Goal: Transaction & Acquisition: Purchase product/service

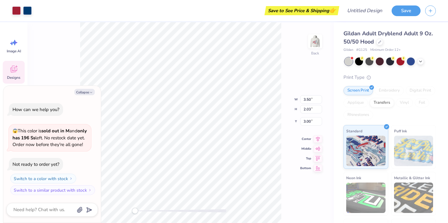
type textarea "x"
type input "2.36"
type input "1.53"
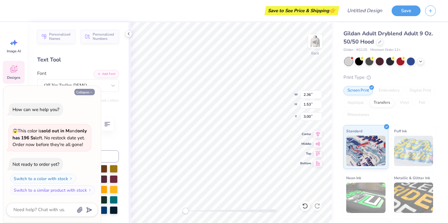
click at [87, 89] on button "Collapse" at bounding box center [84, 92] width 20 height 6
type textarea "x"
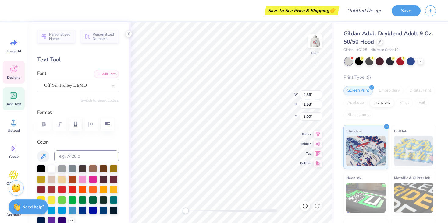
type textarea "lpha Chi"
type input "1.23"
type input "1.37"
type input "3.43"
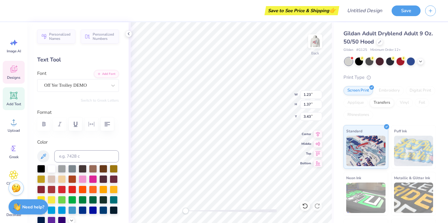
type textarea "A"
type input "1.21"
type input "0.47"
type input "4.06"
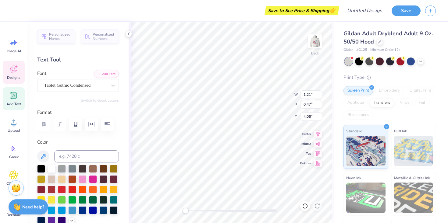
type textarea "PARENTS"
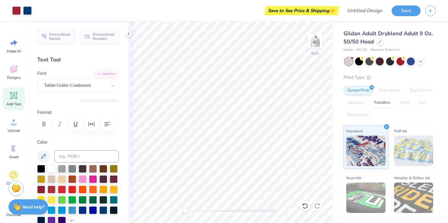
click at [362, 32] on span "Gildan Adult Dryblend Adult 9 Oz. 50/50 Hood" at bounding box center [388, 38] width 89 height 16
click at [379, 40] on div at bounding box center [380, 41] width 7 height 7
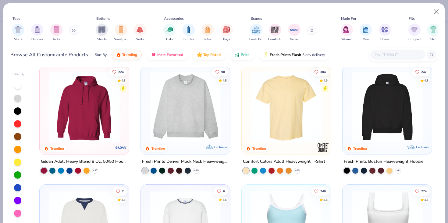
scroll to position [1, 0]
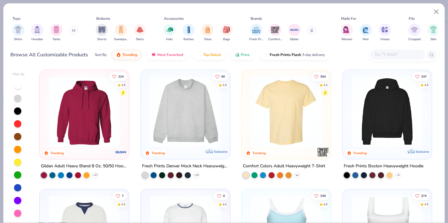
click at [296, 175] on icon at bounding box center [297, 175] width 5 height 5
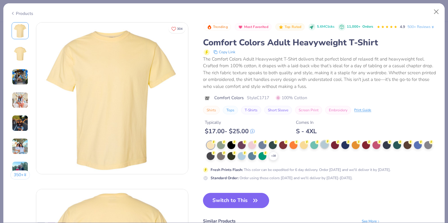
click at [323, 145] on div at bounding box center [325, 145] width 8 height 8
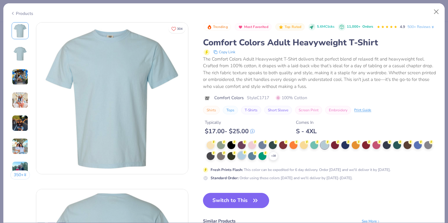
click at [239, 158] on div at bounding box center [242, 156] width 8 height 8
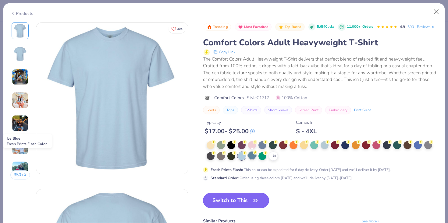
click at [254, 159] on div at bounding box center [252, 156] width 8 height 8
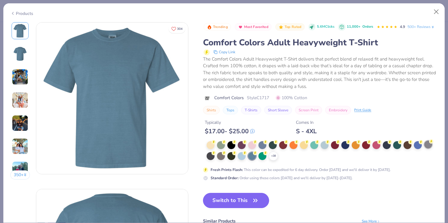
click at [431, 144] on circle at bounding box center [431, 142] width 4 height 4
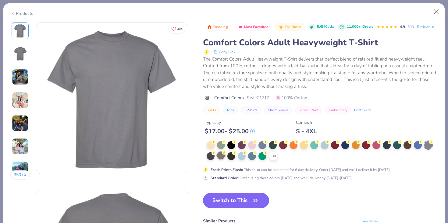
click at [224, 154] on g at bounding box center [224, 153] width 4 height 4
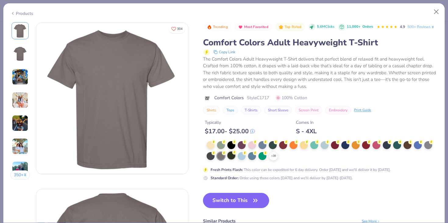
click at [230, 157] on div at bounding box center [231, 156] width 8 height 8
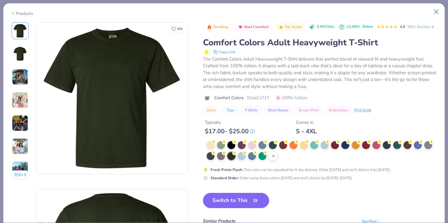
click at [273, 159] on icon at bounding box center [273, 156] width 5 height 5
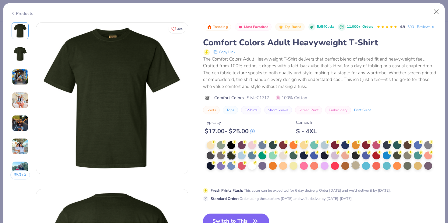
click at [357, 167] on div at bounding box center [356, 166] width 8 height 8
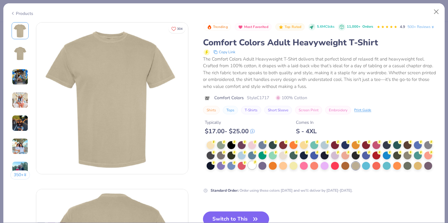
click at [251, 168] on div at bounding box center [252, 166] width 8 height 8
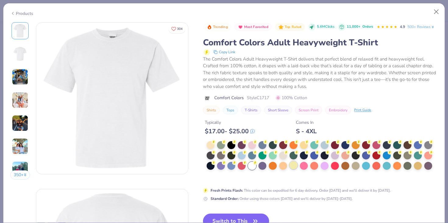
click at [294, 166] on div at bounding box center [294, 166] width 8 height 8
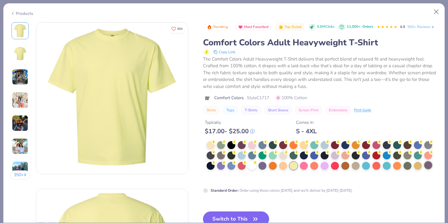
click at [429, 165] on div at bounding box center [428, 166] width 8 height 8
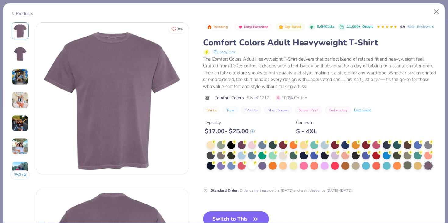
click at [409, 166] on div at bounding box center [408, 166] width 8 height 8
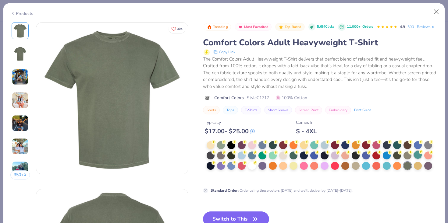
click at [420, 156] on div at bounding box center [418, 155] width 8 height 8
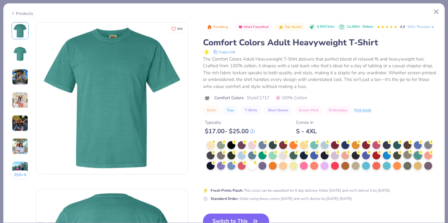
click at [405, 155] on div at bounding box center [408, 155] width 8 height 8
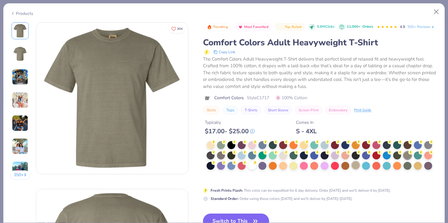
click at [356, 165] on div at bounding box center [356, 166] width 8 height 8
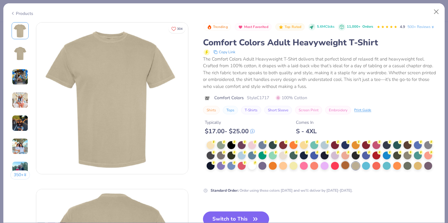
click at [345, 166] on div at bounding box center [345, 166] width 8 height 8
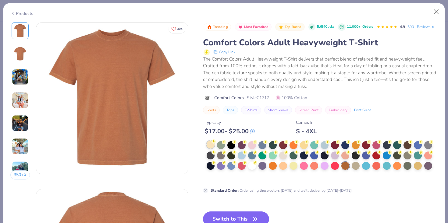
click at [211, 144] on div at bounding box center [211, 145] width 8 height 8
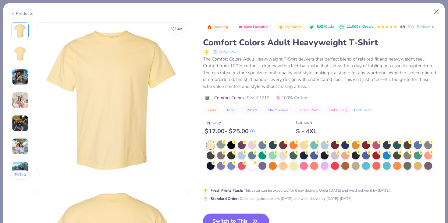
click at [221, 146] on div at bounding box center [221, 145] width 8 height 8
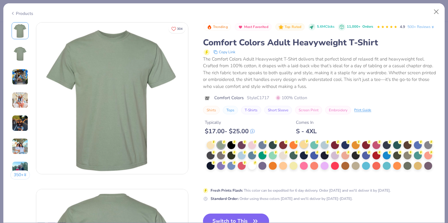
click at [305, 147] on div at bounding box center [304, 145] width 8 height 8
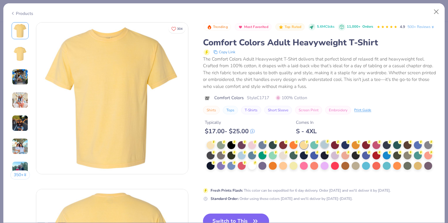
click at [324, 148] on div at bounding box center [325, 145] width 8 height 8
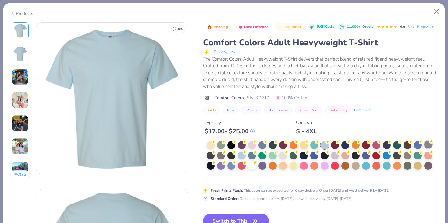
click at [427, 145] on div at bounding box center [428, 145] width 8 height 8
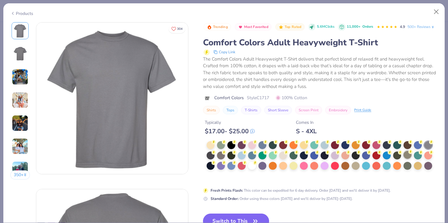
click at [406, 157] on div at bounding box center [408, 155] width 8 height 8
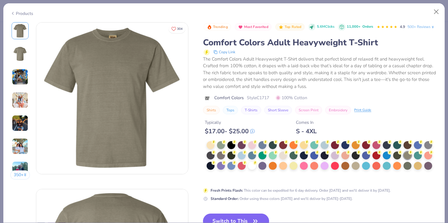
click at [392, 156] on div at bounding box center [322, 161] width 231 height 40
click at [395, 156] on div at bounding box center [397, 155] width 8 height 8
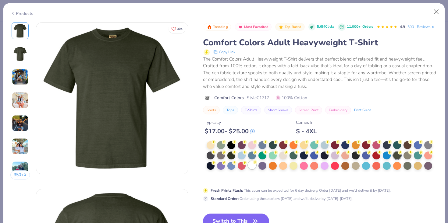
click at [252, 168] on div at bounding box center [252, 166] width 8 height 8
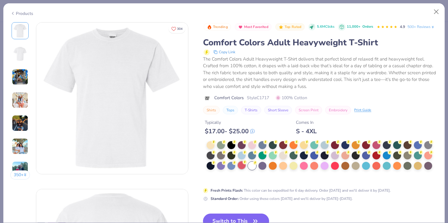
click at [243, 167] on div at bounding box center [242, 166] width 8 height 8
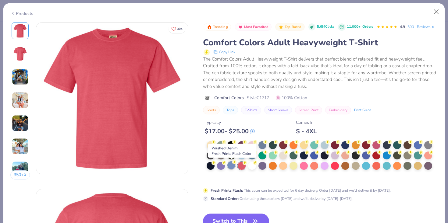
click at [230, 167] on div at bounding box center [231, 166] width 8 height 8
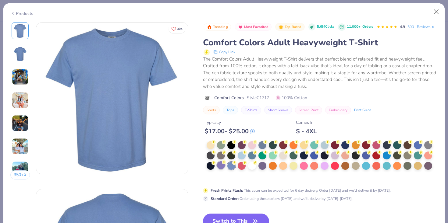
click at [220, 167] on div at bounding box center [221, 166] width 8 height 8
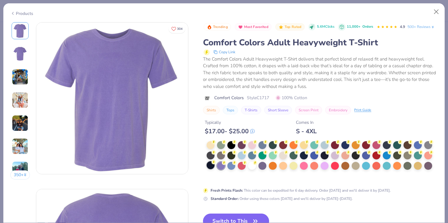
click at [208, 166] on div at bounding box center [211, 166] width 8 height 8
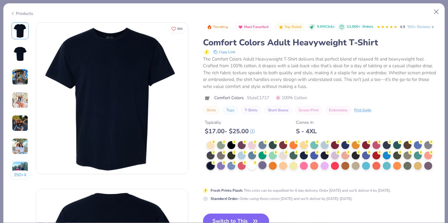
click at [259, 167] on div at bounding box center [263, 166] width 8 height 8
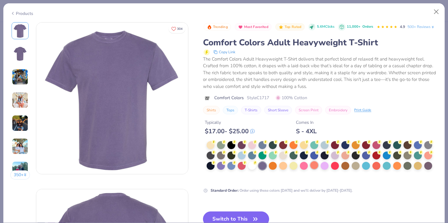
click at [316, 165] on div at bounding box center [314, 166] width 8 height 8
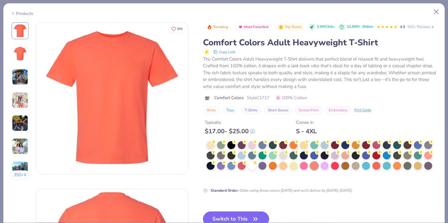
click at [207, 53] on icon at bounding box center [206, 52] width 3 height 4
click at [222, 157] on div at bounding box center [221, 155] width 8 height 8
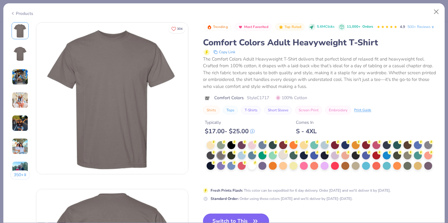
click at [284, 157] on div at bounding box center [283, 155] width 8 height 8
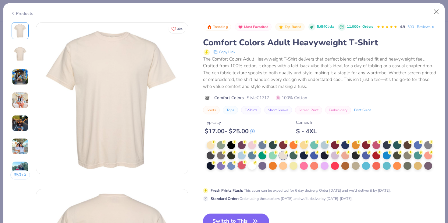
scroll to position [24, 0]
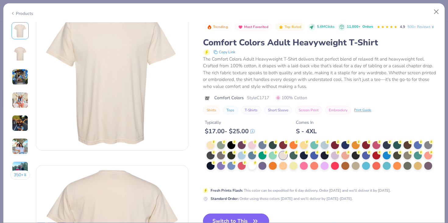
click at [243, 219] on button "Switch to This" at bounding box center [236, 221] width 66 height 15
click at [245, 219] on button "Switch to This" at bounding box center [236, 221] width 66 height 15
click at [228, 216] on button "Switch to This" at bounding box center [236, 221] width 66 height 15
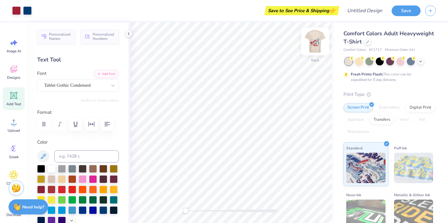
click at [316, 41] on img at bounding box center [315, 41] width 24 height 24
type input "3.20"
type input "3.36"
type input "11.76"
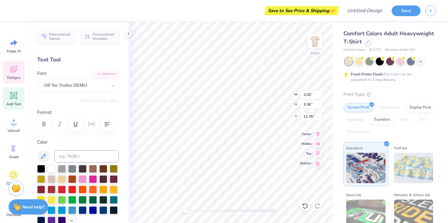
type textarea "A"
type input "5.27"
type input "4.57"
type input "9.49"
type textarea "lpha Chi"
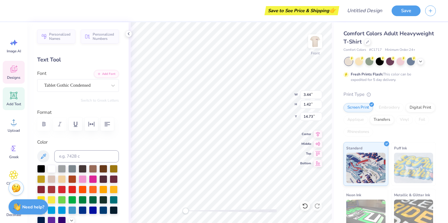
type textarea "PARENTS"
type input "5.27"
type input "1.47"
type input "14.69"
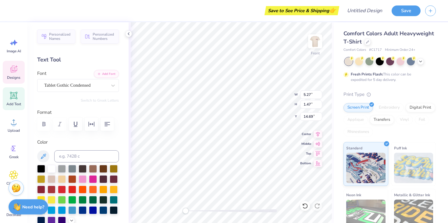
type input "5.84"
type input "1.39"
type input "16.63"
type input "2.79"
type input "0.62"
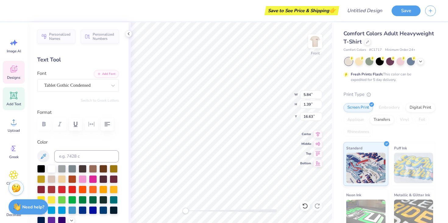
type input "16.14"
type textarea "[GEOGRAPHIC_DATA], [GEOGRAPHIC_DATA]"
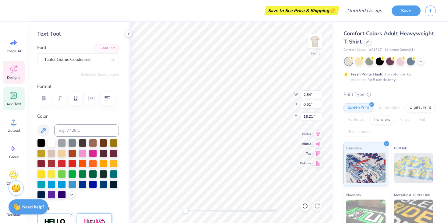
scroll to position [0, 0]
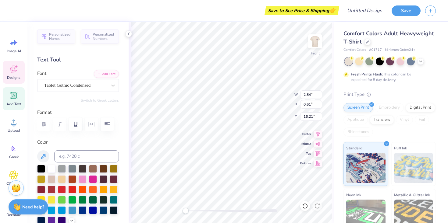
type input "3.75"
type input "0.81"
type input "16.01"
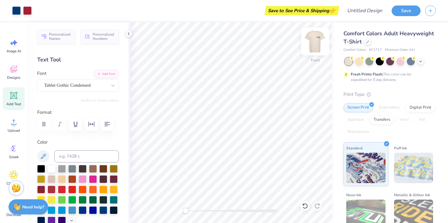
click at [314, 42] on img at bounding box center [315, 41] width 24 height 24
click at [316, 41] on img at bounding box center [315, 41] width 24 height 24
click at [313, 40] on img at bounding box center [315, 41] width 24 height 24
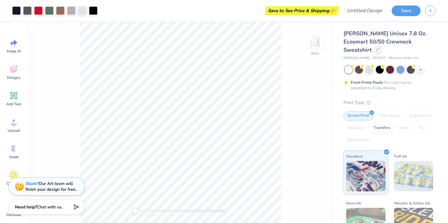
click at [379, 48] on icon at bounding box center [378, 49] width 2 height 2
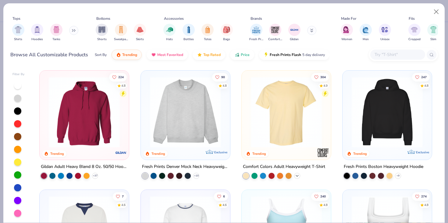
click at [299, 176] on icon at bounding box center [297, 176] width 5 height 5
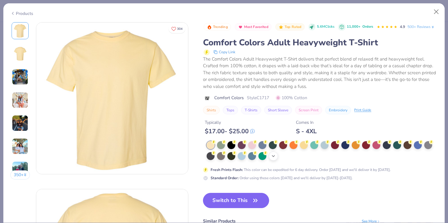
click at [273, 156] on icon at bounding box center [273, 156] width 5 height 5
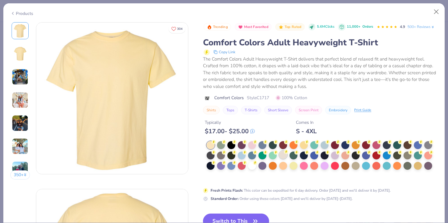
click at [284, 155] on div at bounding box center [283, 155] width 8 height 8
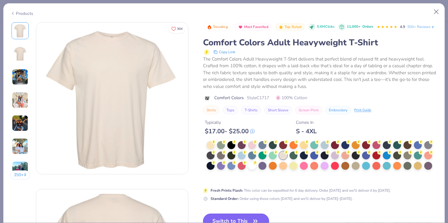
click at [244, 220] on button "Switch to This" at bounding box center [236, 221] width 66 height 15
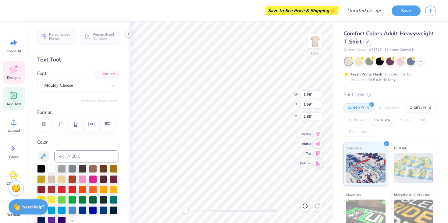
type textarea "AXO"
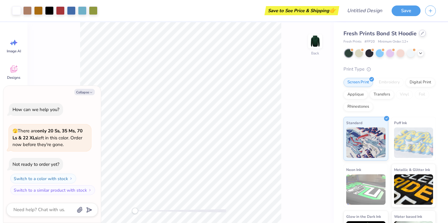
click at [423, 33] on icon at bounding box center [422, 33] width 3 height 3
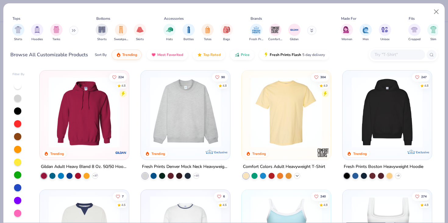
click at [298, 177] on icon at bounding box center [297, 176] width 5 height 5
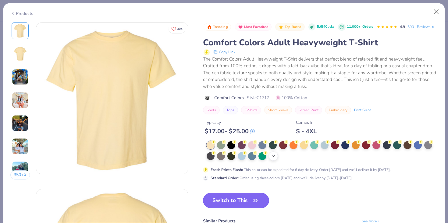
click at [276, 156] on icon at bounding box center [273, 156] width 5 height 5
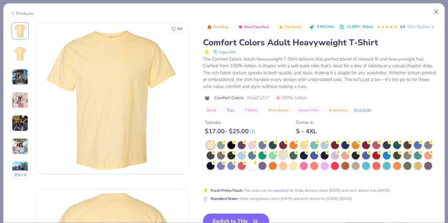
click at [281, 156] on div at bounding box center [283, 155] width 8 height 8
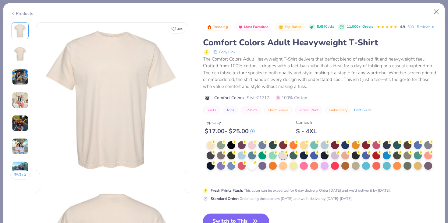
click at [238, 215] on button "Switch to This" at bounding box center [236, 221] width 66 height 15
click at [250, 219] on button "Switch to This" at bounding box center [236, 221] width 66 height 15
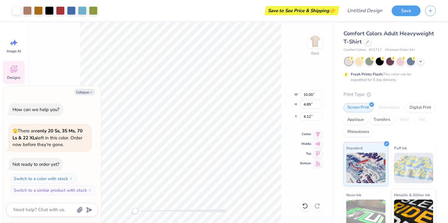
type textarea "x"
type input "9.96"
type input "0.49"
type input "8.52"
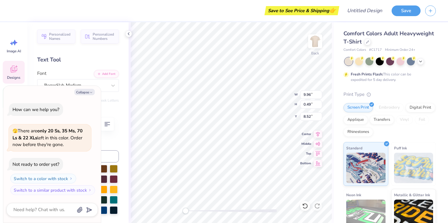
scroll to position [0, 1]
type textarea "x"
type textarea "A"
type textarea "x"
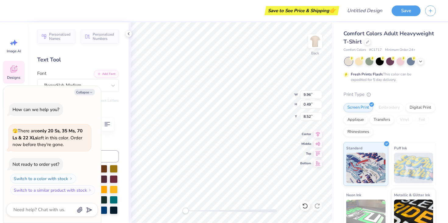
type textarea "AX"
type textarea "x"
type textarea "AXO"
type textarea "x"
type textarea "AXO"
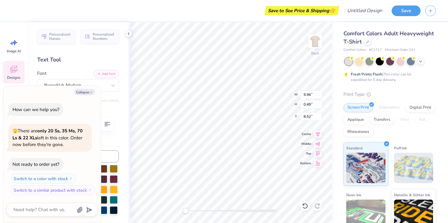
type textarea "x"
type textarea "AXO P"
type textarea "x"
type textarea "AXO Pa"
type textarea "x"
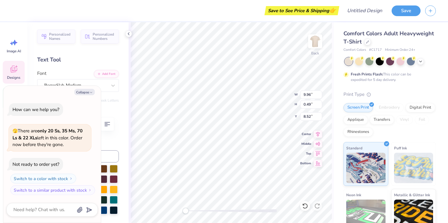
type textarea "AXO Pat"
type textarea "x"
type textarea "AXO Pa"
type textarea "x"
type textarea "AXO P"
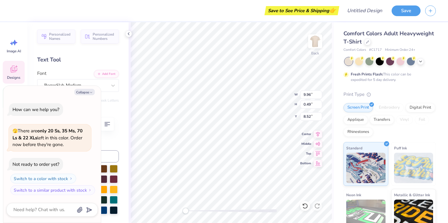
scroll to position [0, 0]
type textarea "x"
type textarea "AXO PA"
type textarea "x"
type textarea "AXO PAR"
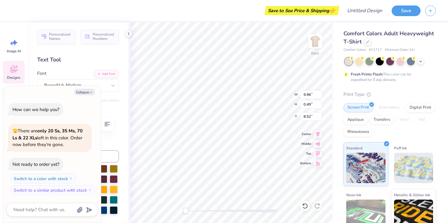
type textarea "x"
type textarea "AXO PAREN"
type textarea "x"
type textarea "AXO PARENT"
type textarea "x"
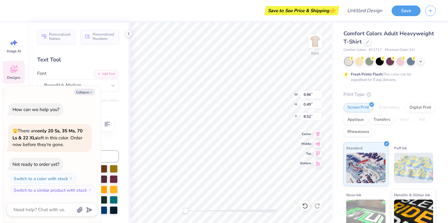
type textarea "AXO PARENTS"
type textarea "x"
type textarea "AXO PARENTS"
type textarea "x"
type textarea "AXO PARENTS W"
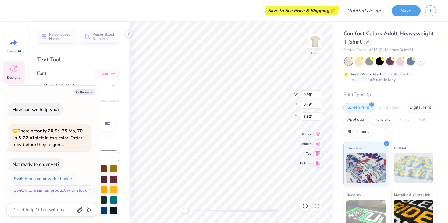
type textarea "x"
type textarea "AXO PARENTS WE"
type textarea "x"
type textarea "AXO PARENTS WEEK"
type textarea "x"
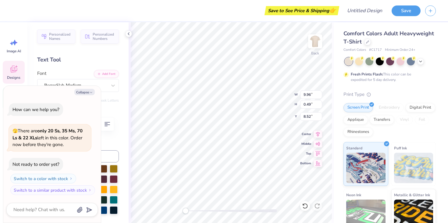
type textarea "AXO PARENTS WEEKE"
type textarea "x"
type textarea "AXO PARENTS WEEKEN"
type textarea "x"
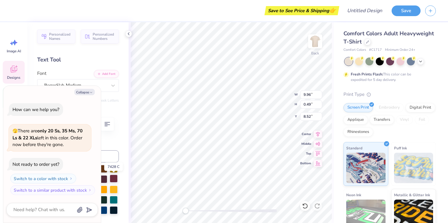
type textarea "AXO PARENTS WEEKEND"
click at [112, 178] on div at bounding box center [114, 179] width 8 height 8
click at [122, 145] on div "Personalized Names Personalized Numbers Text Tool Add Font Font BogueSlab-Mediu…" at bounding box center [77, 122] width 101 height 201
click at [92, 92] on div "Collapse How can we help you? 🫣 There are only 20 Ss, 35 Ms, 70 Ls & 22 XLs lef…" at bounding box center [52, 155] width 98 height 138
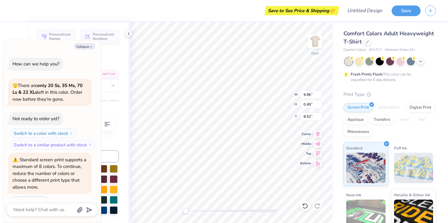
scroll to position [15, 0]
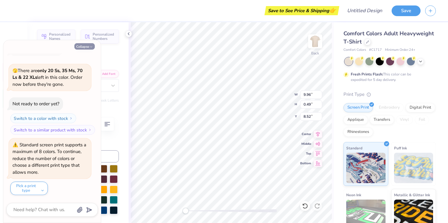
click at [85, 47] on button "Collapse" at bounding box center [84, 46] width 20 height 6
type textarea "x"
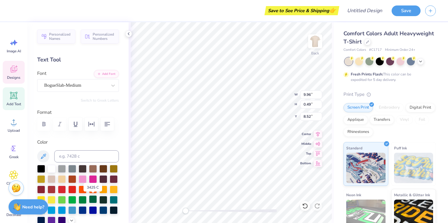
click at [95, 200] on div at bounding box center [93, 200] width 8 height 8
click at [100, 199] on div at bounding box center [103, 200] width 8 height 8
click at [117, 96] on div "Personalized Names Personalized Numbers Text Tool Add Font Font BogueSlab-Mediu…" at bounding box center [77, 122] width 101 height 201
